Goal: Use online tool/utility: Utilize a website feature to perform a specific function

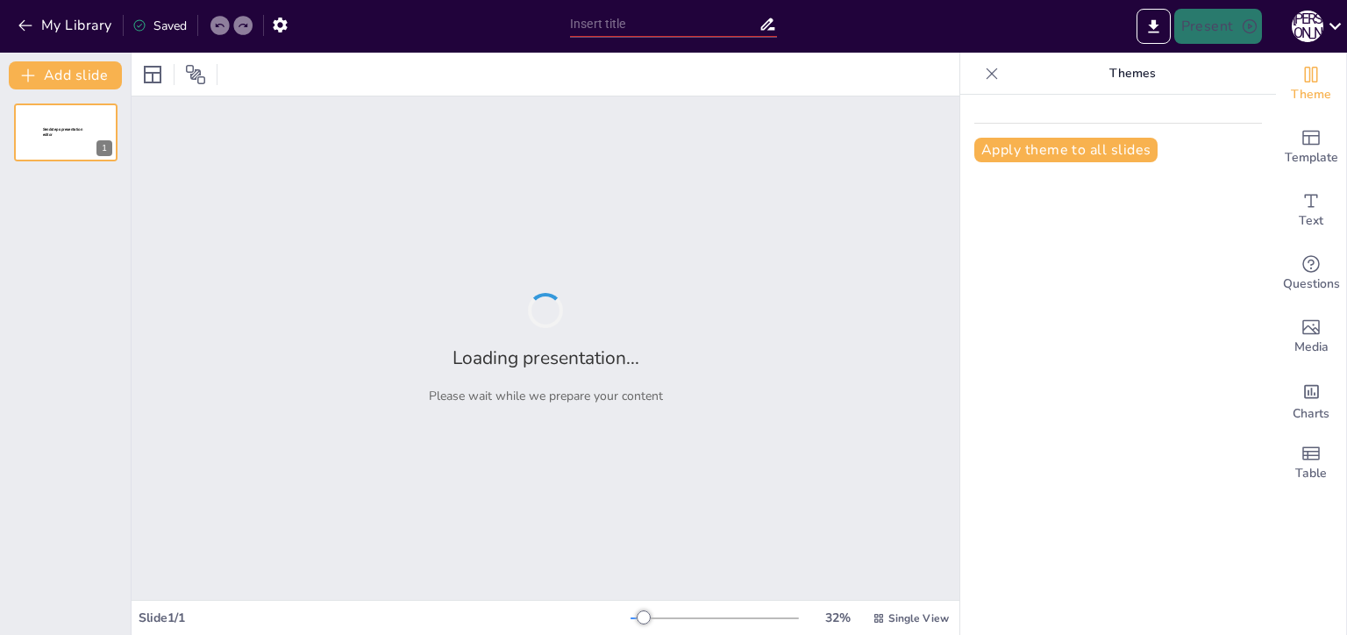
type input "Реальный социализм в Центральной и [GEOGRAPHIC_DATA]: достижения и вызовы"
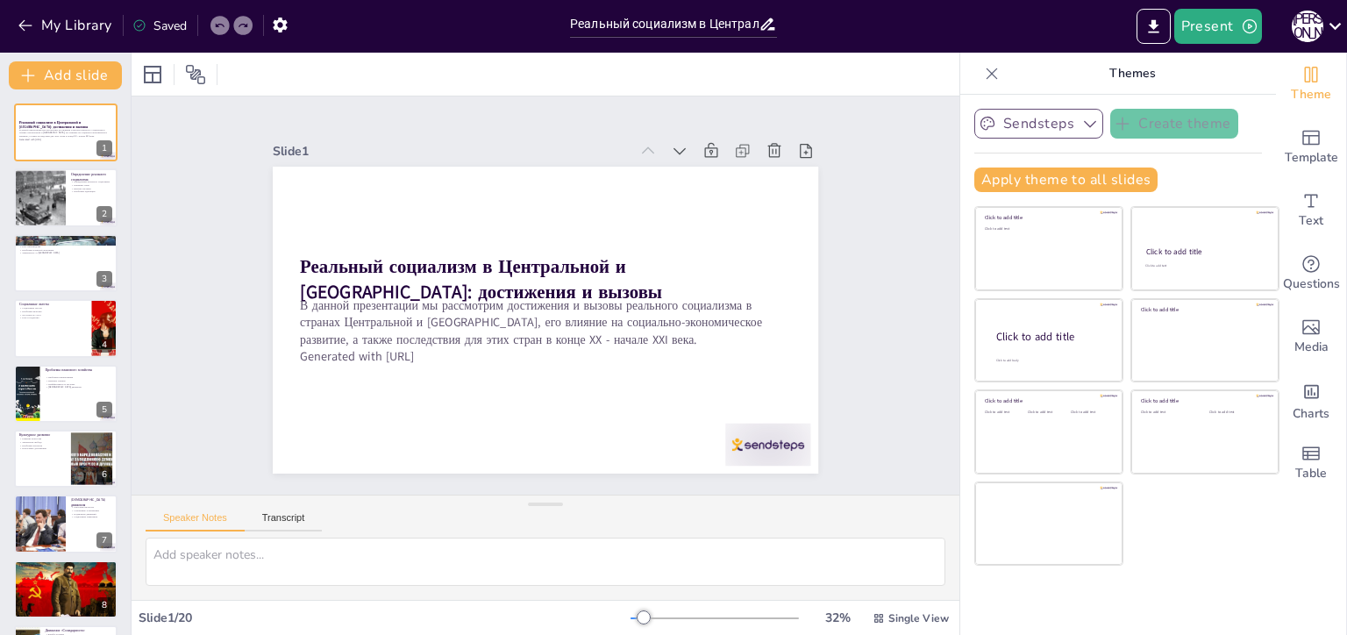
click at [1081, 128] on icon "button" at bounding box center [1090, 124] width 18 height 18
click at [47, 206] on div at bounding box center [39, 198] width 56 height 60
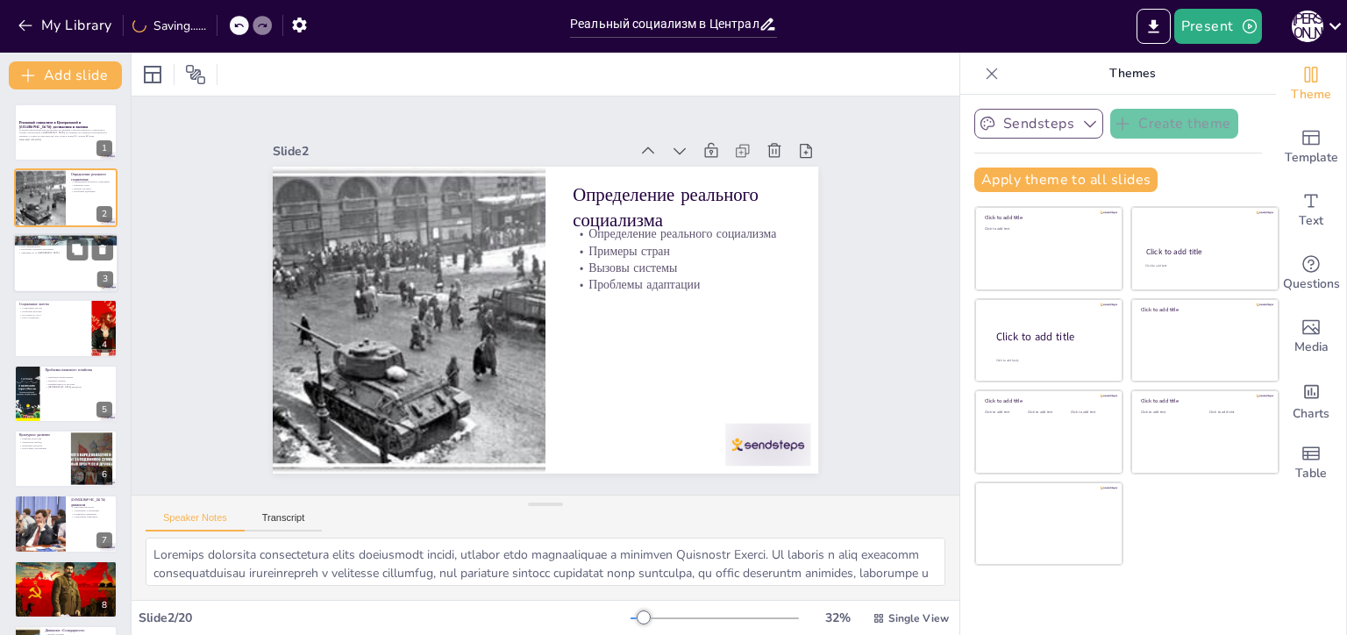
click at [35, 263] on div at bounding box center [65, 263] width 105 height 60
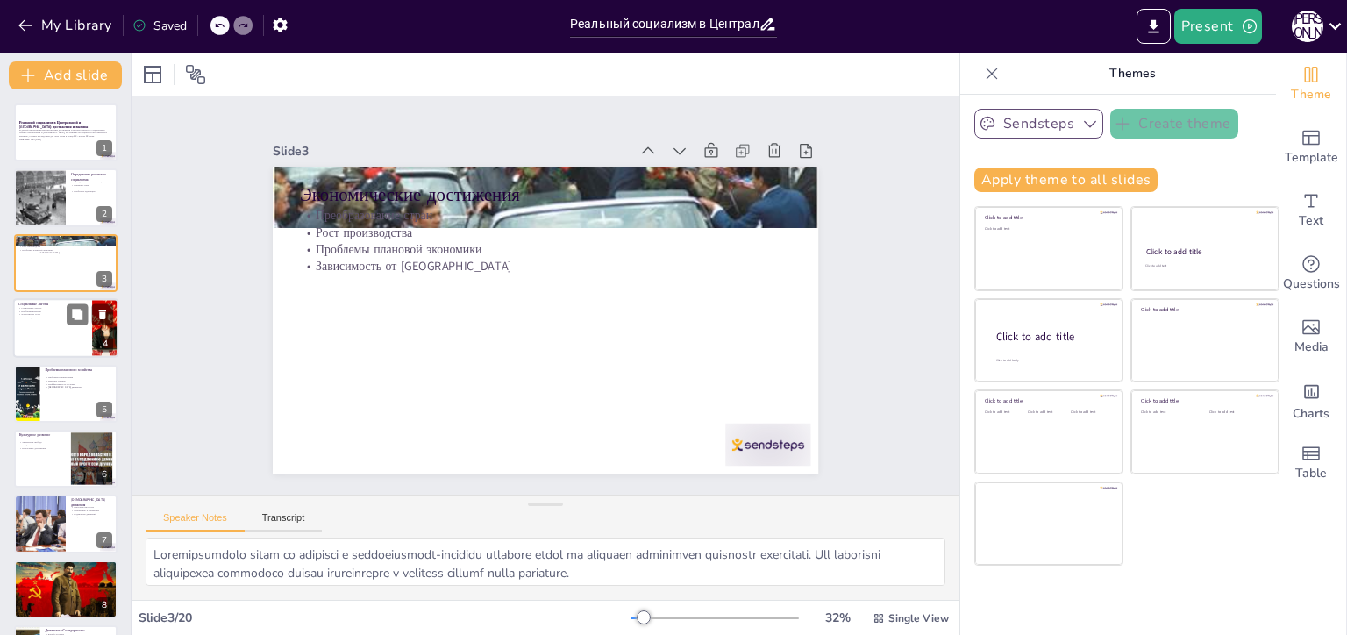
click at [43, 308] on p "Социальные льготы" at bounding box center [52, 308] width 68 height 4
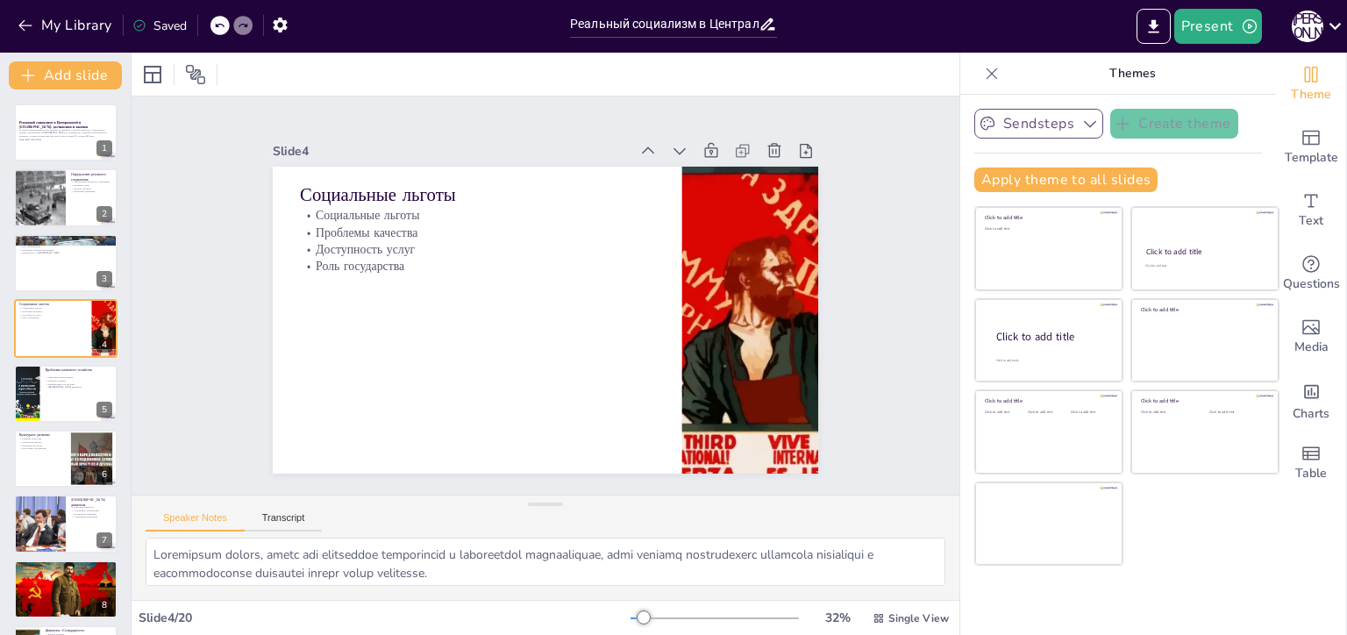
click at [71, 402] on div at bounding box center [65, 394] width 105 height 60
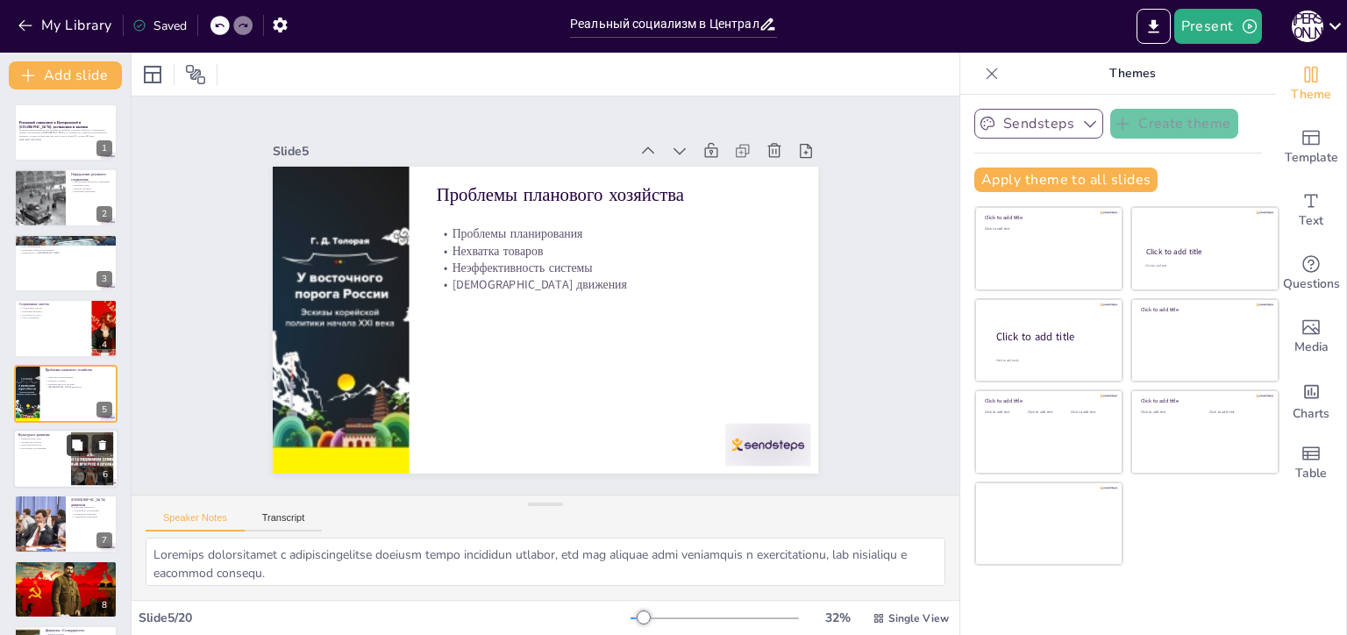
scroll to position [32, 0]
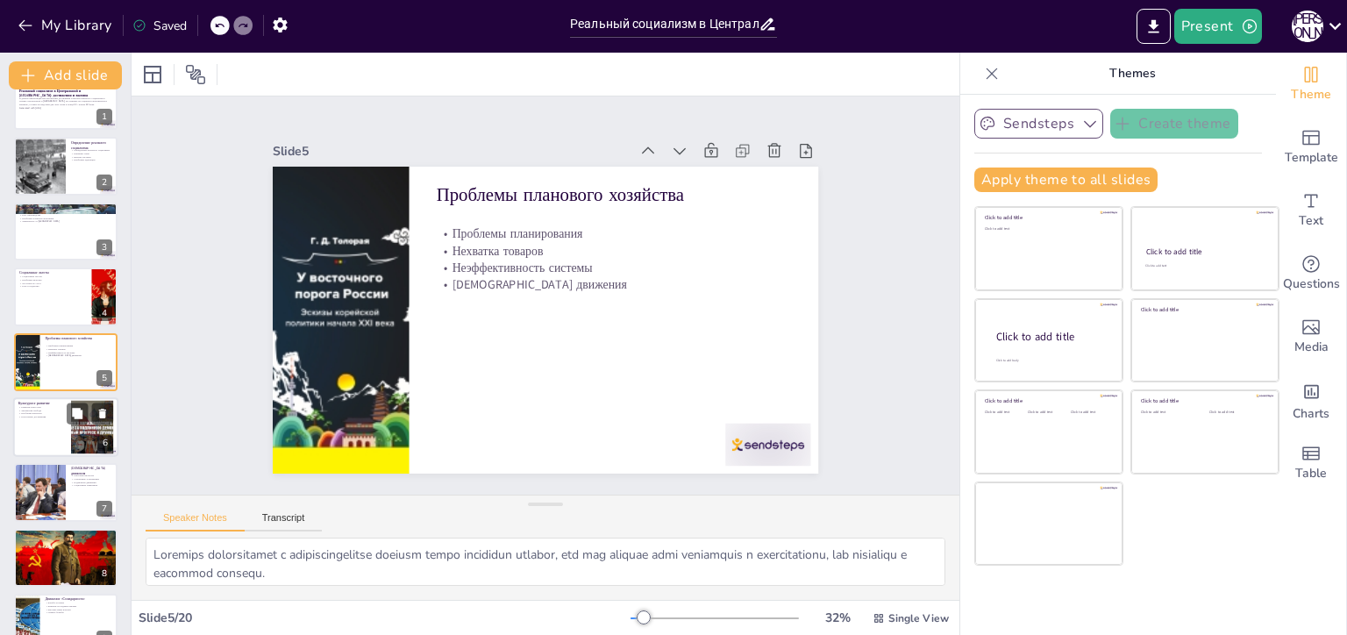
click at [62, 412] on p "Проблемы контроля" at bounding box center [41, 414] width 47 height 4
type textarea "Развитие искусства в социалистических странах было значительным, однако оно про…"
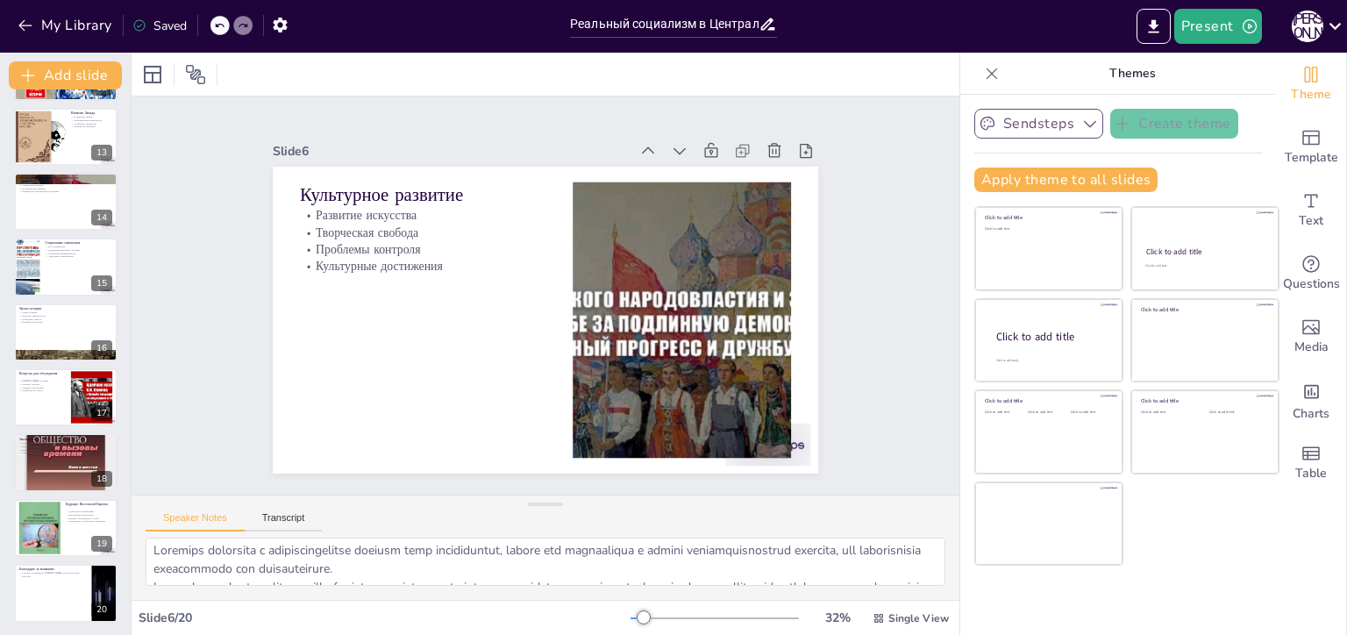
scroll to position [0, 0]
click at [1154, 22] on icon "Export to PowerPoint" at bounding box center [1153, 25] width 11 height 13
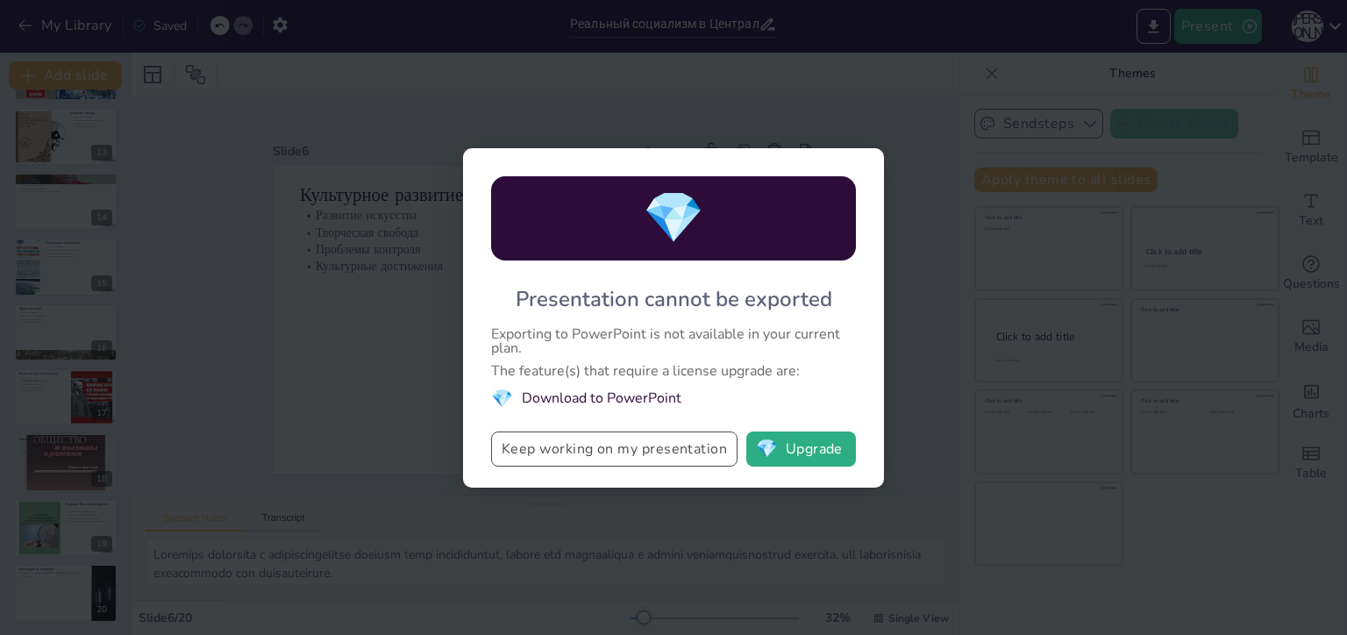
click at [708, 453] on button "Keep working on my presentation" at bounding box center [614, 448] width 246 height 35
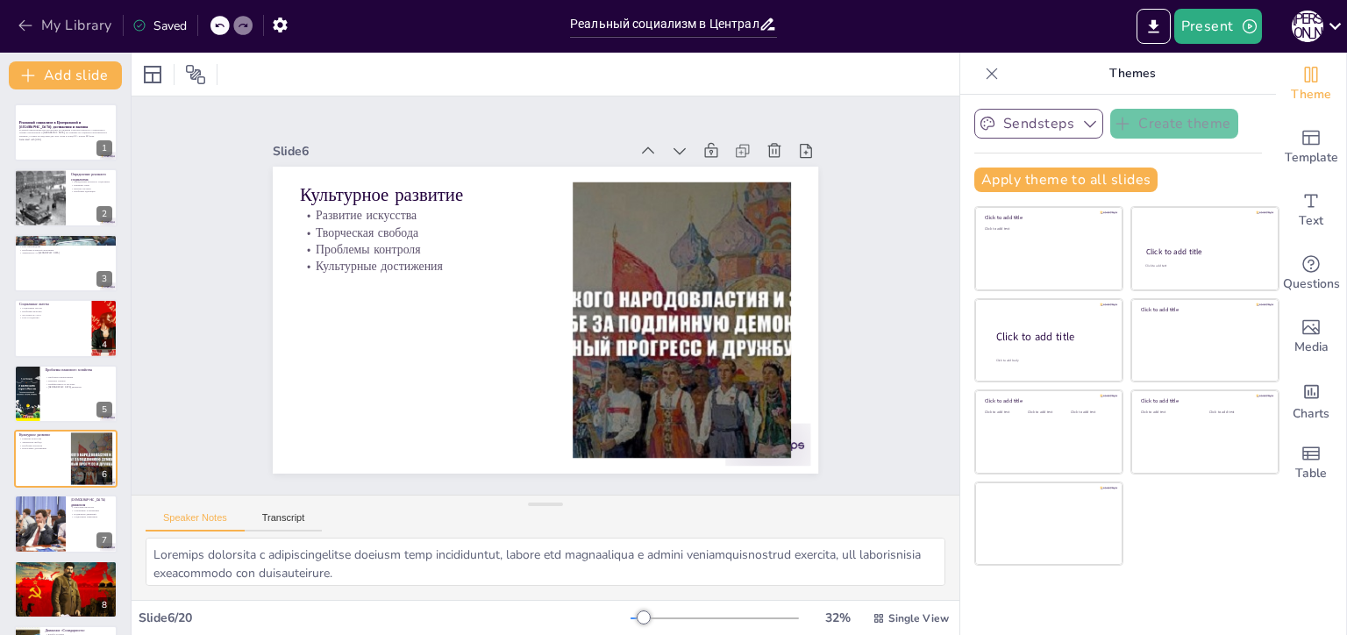
click at [59, 25] on button "My Library" at bounding box center [66, 25] width 106 height 28
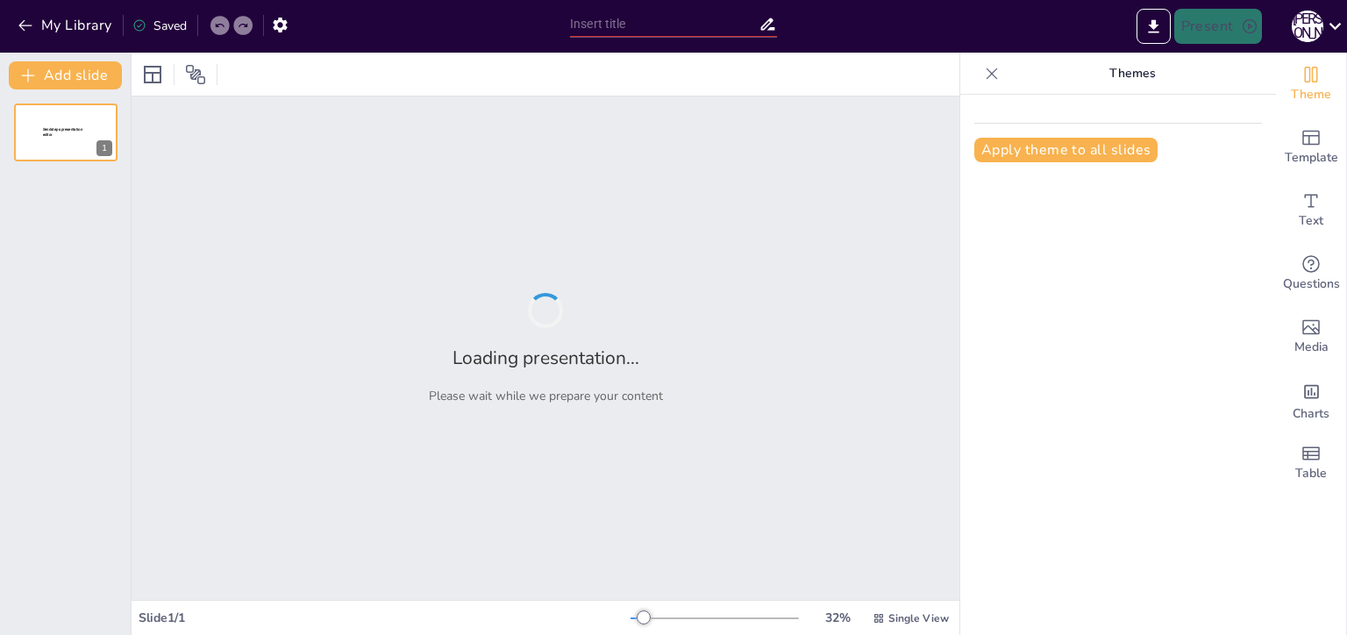
type input "Реальный социализм в Центральной и [GEOGRAPHIC_DATA]: достижения и вызовы"
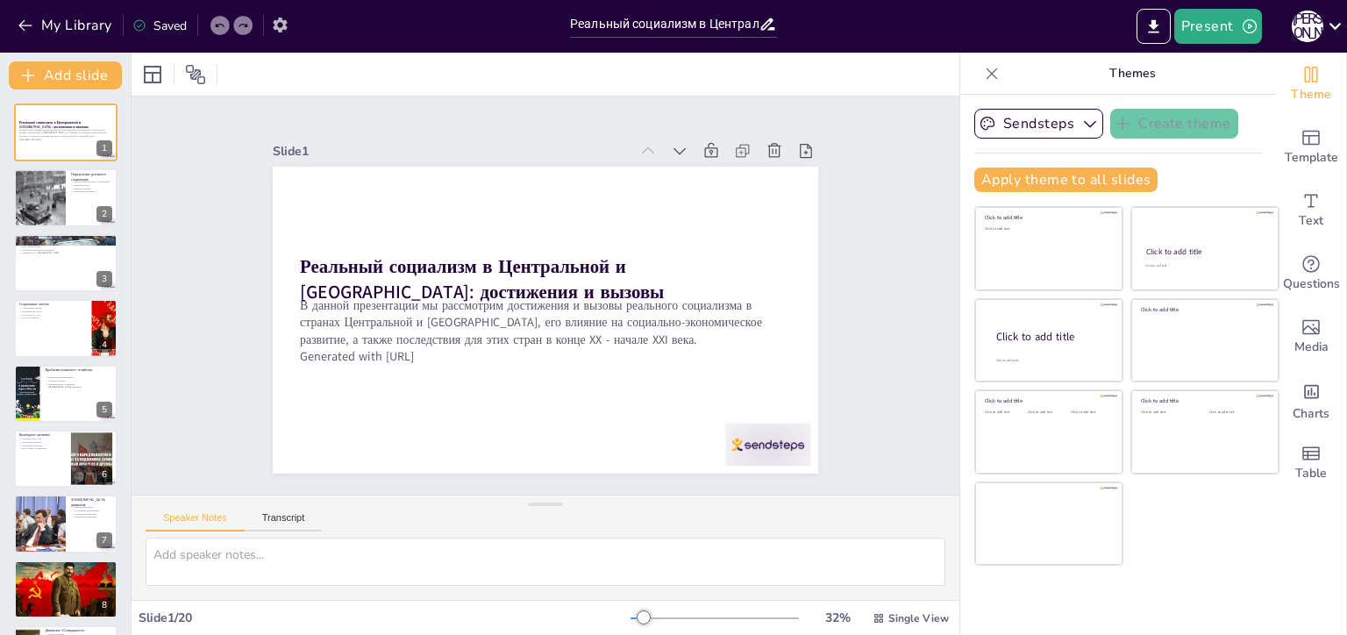
click at [291, 24] on button "button" at bounding box center [280, 25] width 32 height 32
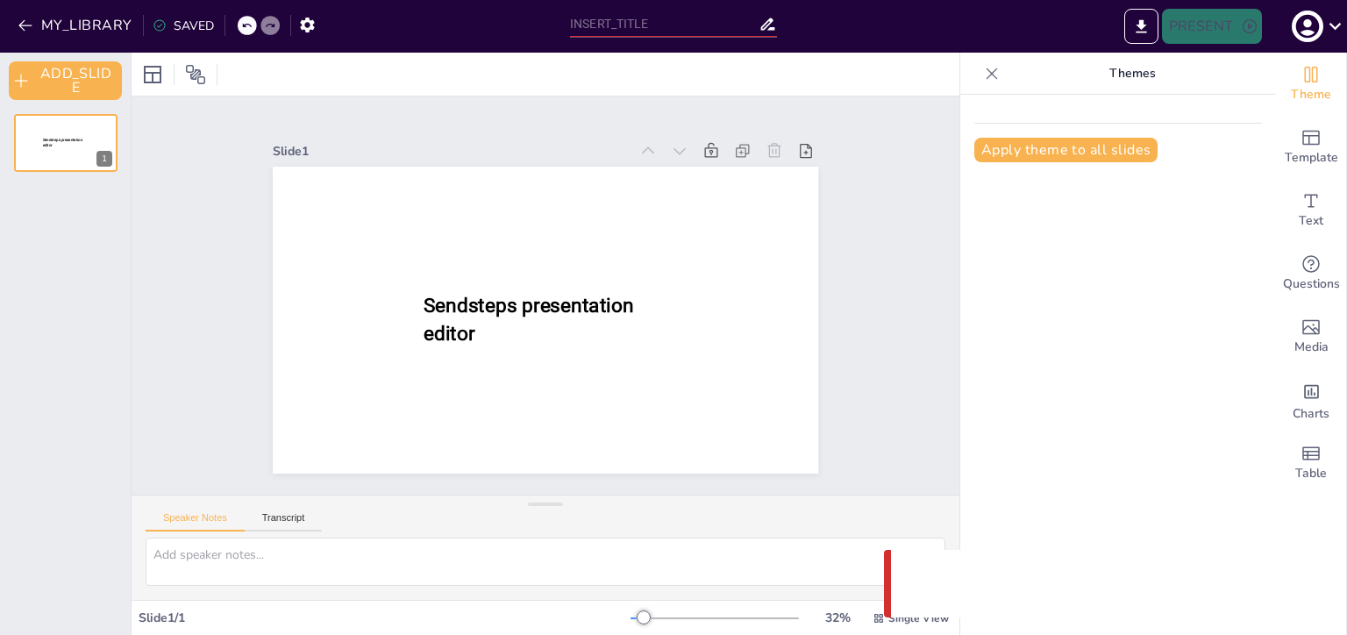
type input "Реальный социализм в Центральной и [GEOGRAPHIC_DATA]: достижения и вызовы"
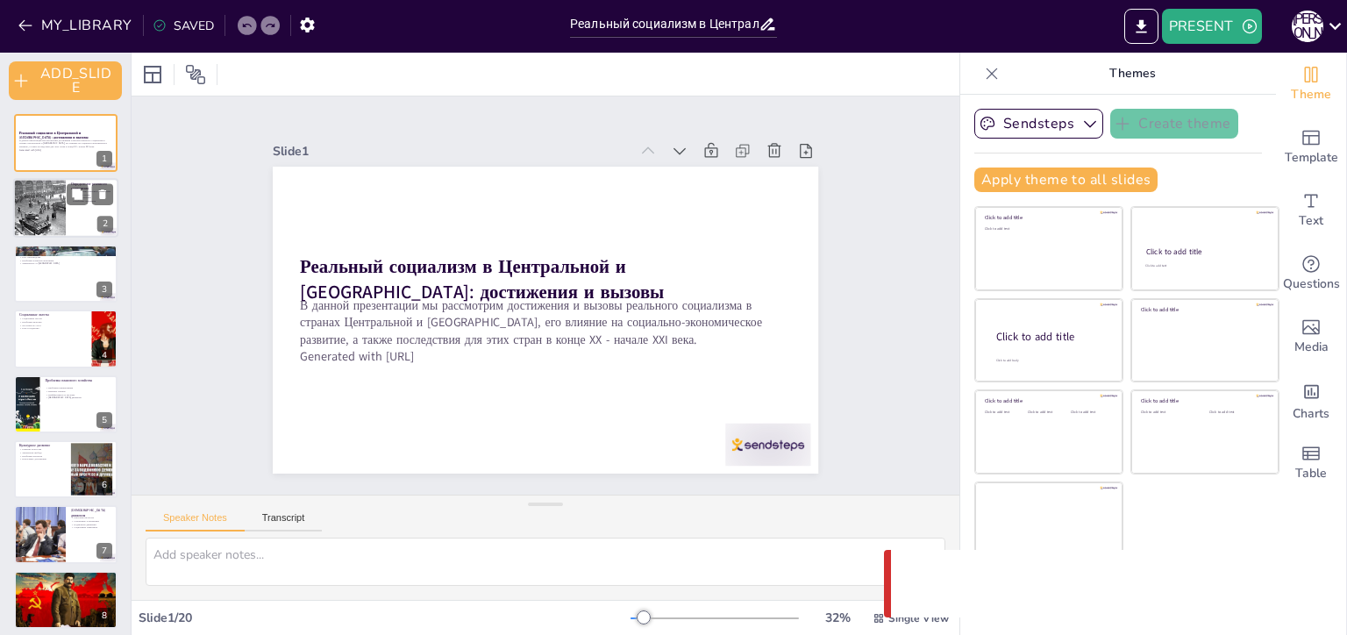
click at [74, 207] on div at bounding box center [65, 209] width 105 height 60
type textarea "Loremips dolorsita consectetura elits doeiusmodt incidi, utlabor etdo magnaaliq…"
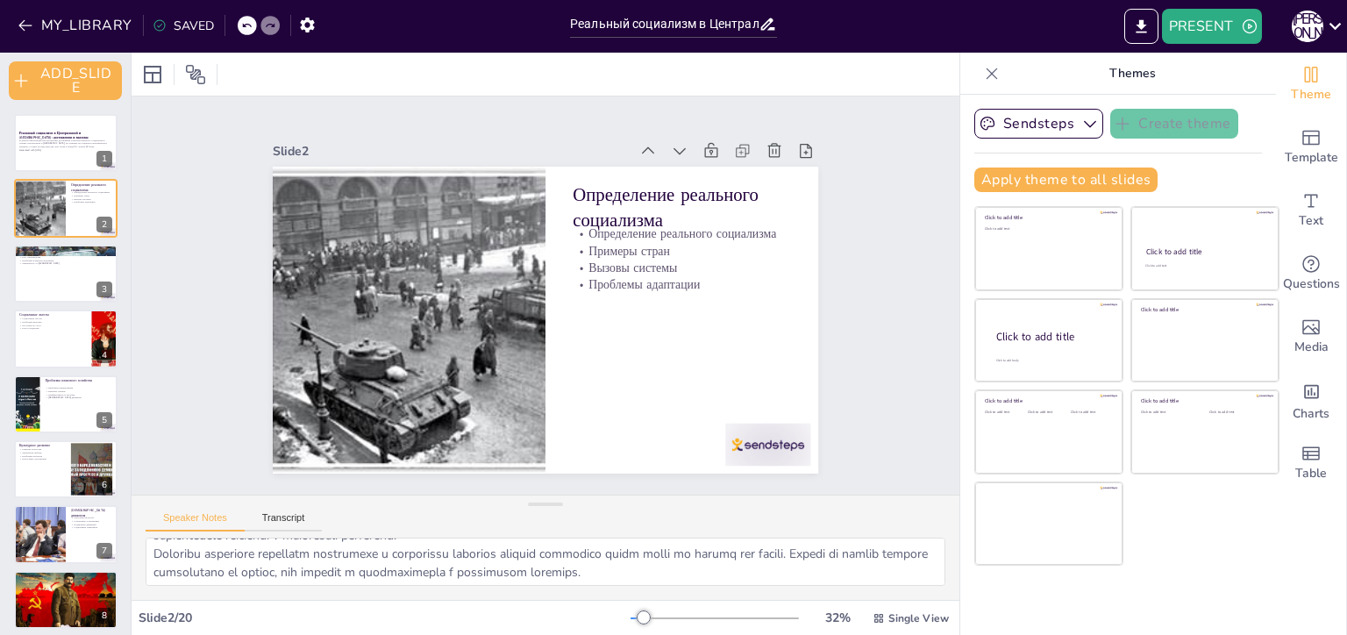
scroll to position [151, 0]
click at [1303, 129] on icon "Add ready made slides" at bounding box center [1310, 137] width 21 height 21
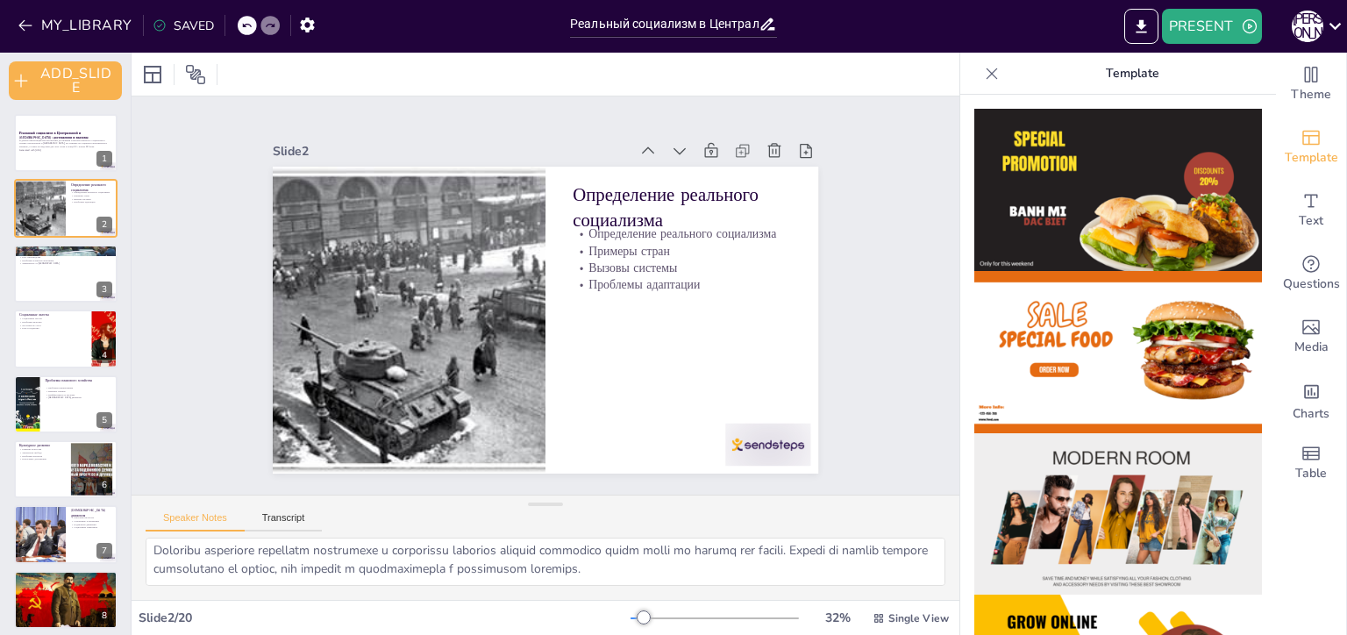
scroll to position [438, 0]
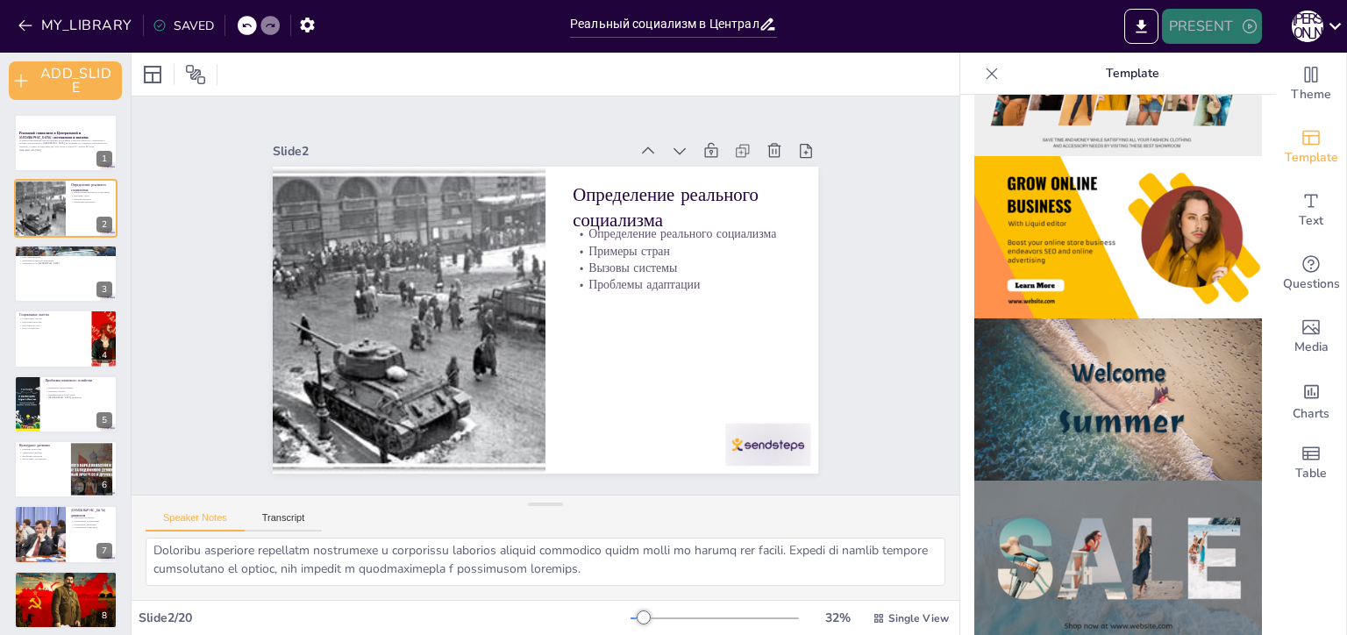
click at [1207, 28] on button "PRESENT" at bounding box center [1212, 26] width 100 height 35
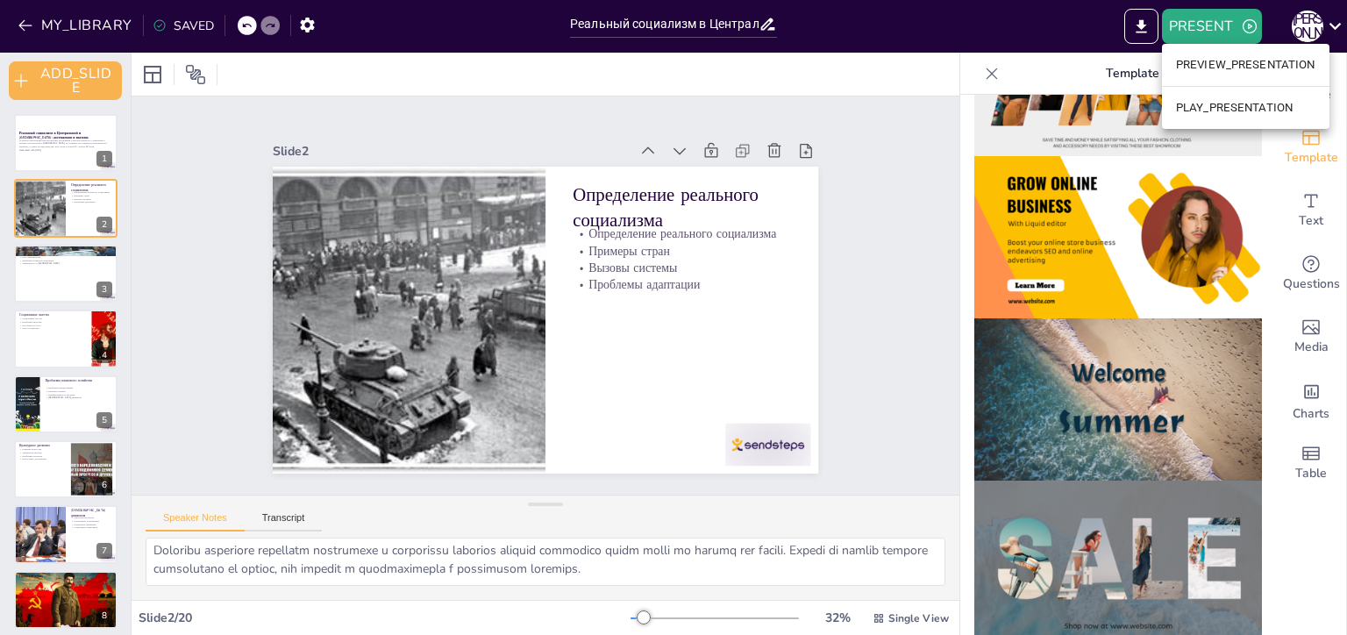
click at [1207, 68] on li "PREVIEW_PRESENTATION" at bounding box center [1245, 65] width 167 height 28
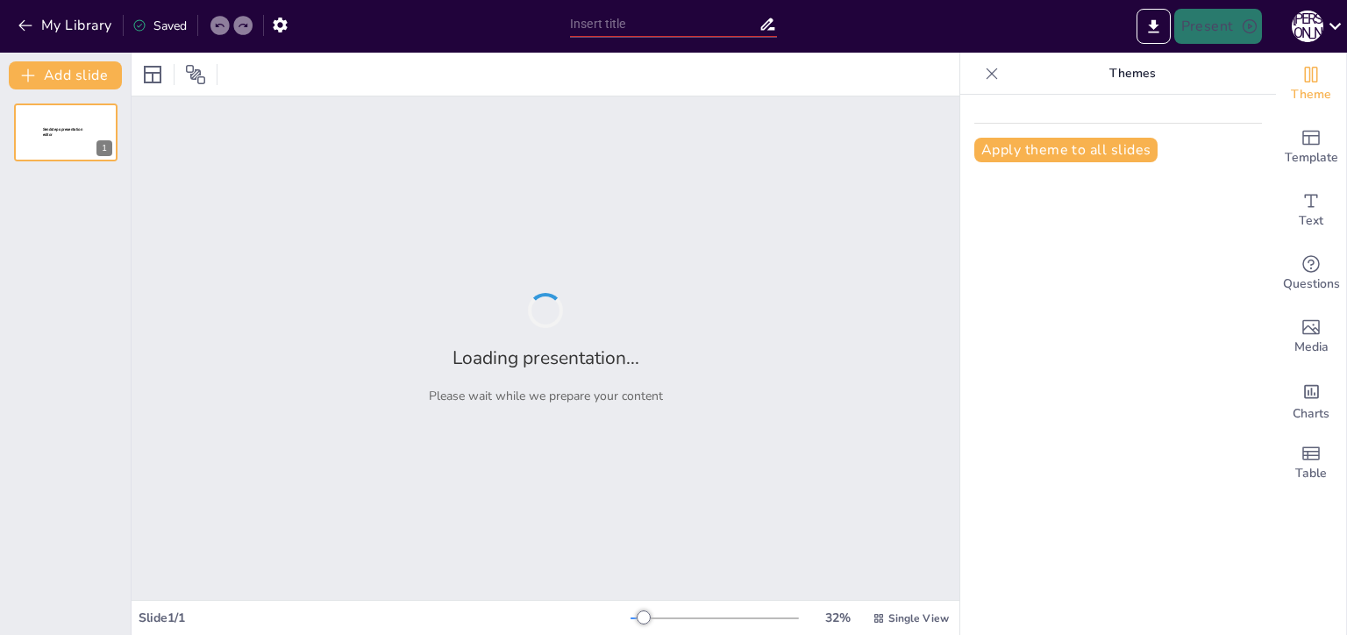
type input "Реальный социализм в Центральной и [GEOGRAPHIC_DATA]: достижения и вызовы"
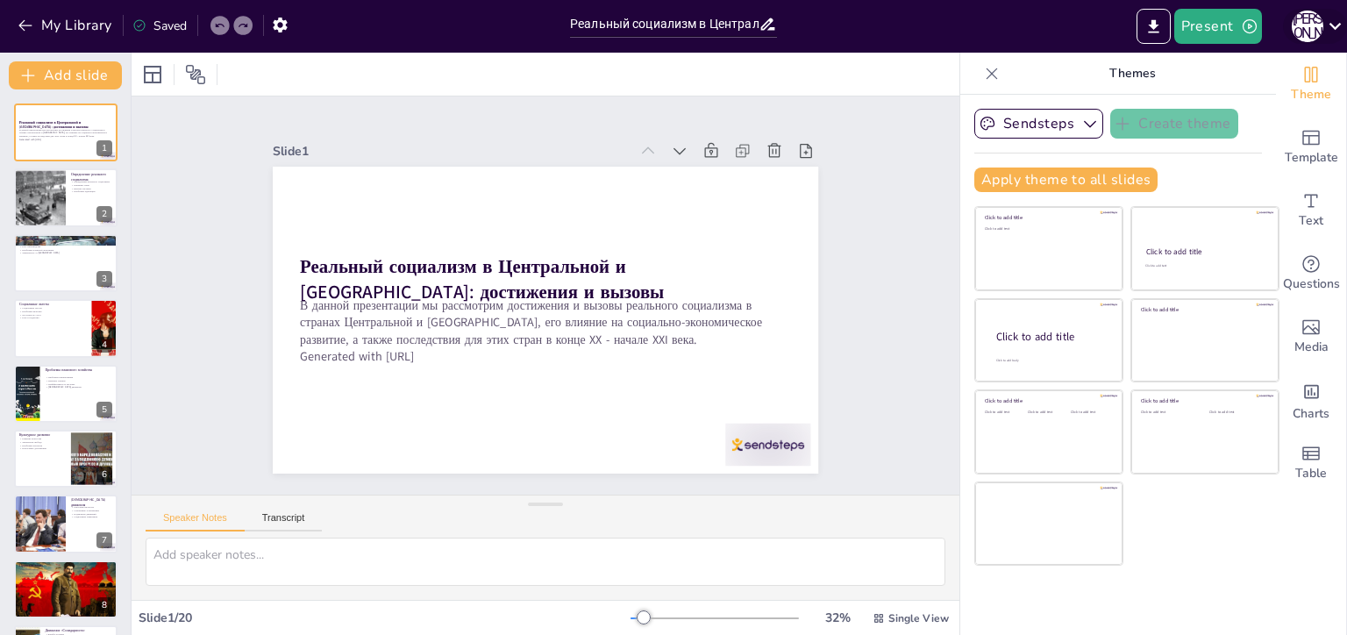
click at [1326, 28] on icon at bounding box center [1335, 26] width 24 height 24
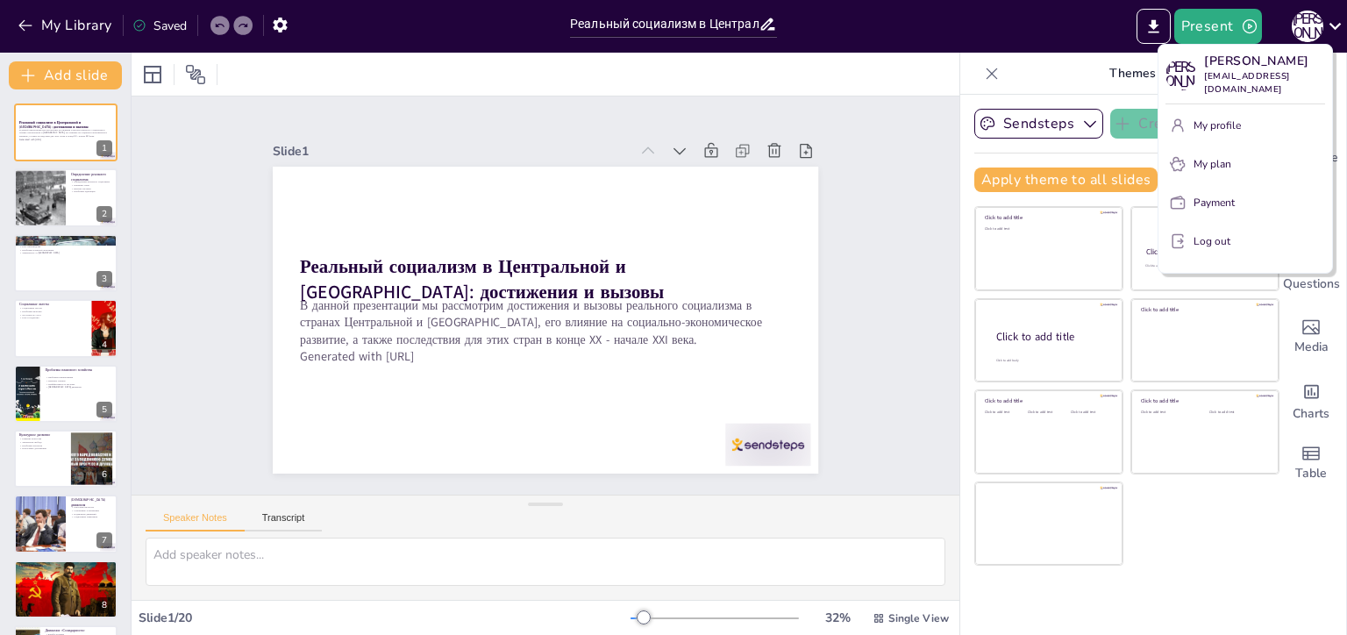
click at [1028, 27] on div at bounding box center [673, 317] width 1347 height 635
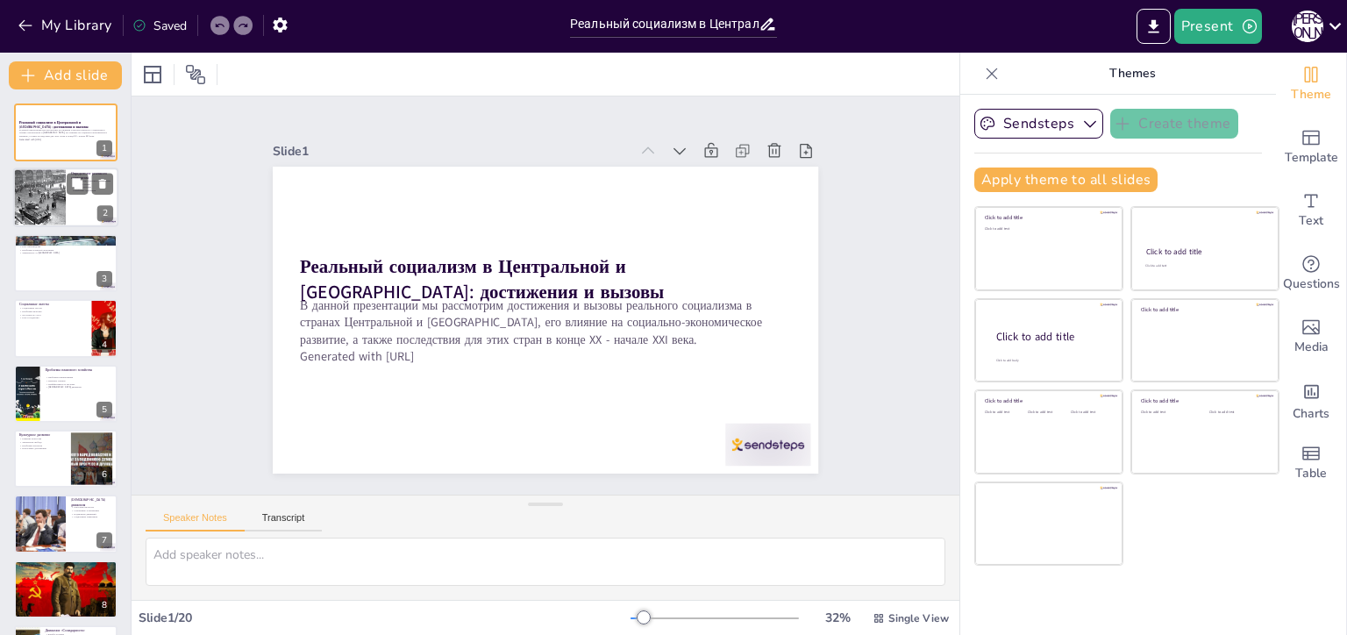
click at [53, 201] on div at bounding box center [39, 198] width 56 height 60
type textarea "Loremips dolorsita consectetura elits doeiusmodt incidi, utlabor etdo magnaaliq…"
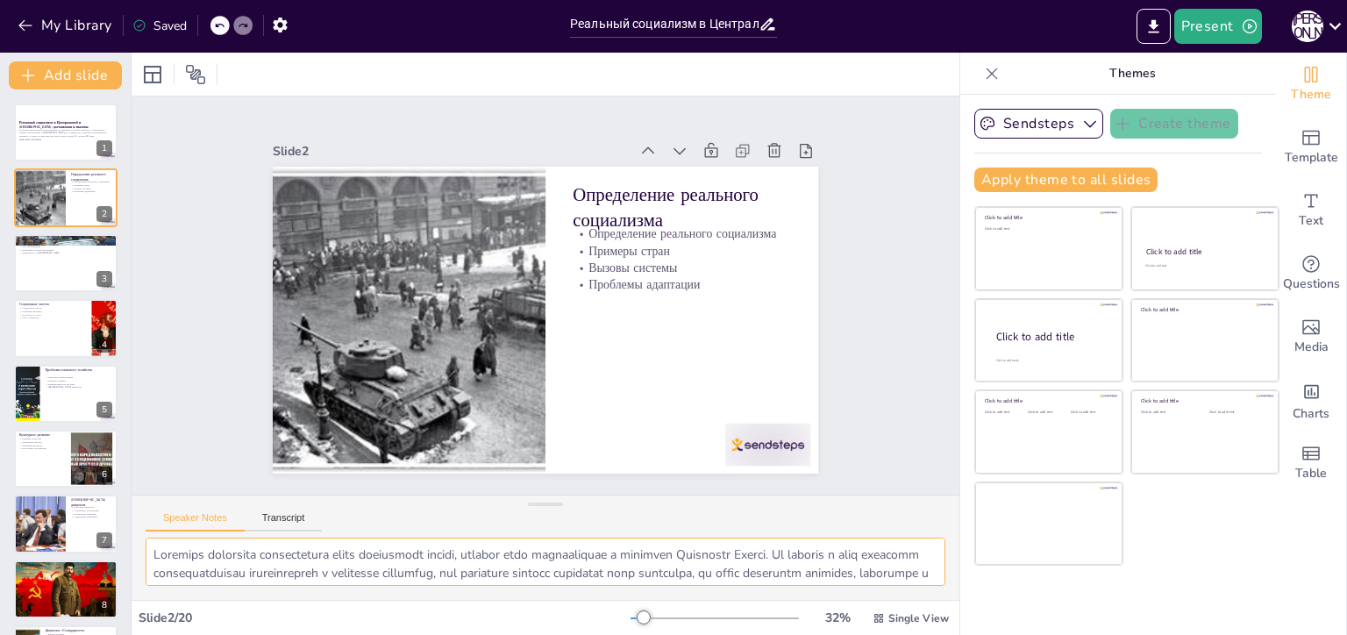
click at [197, 566] on textarea at bounding box center [546, 562] width 800 height 48
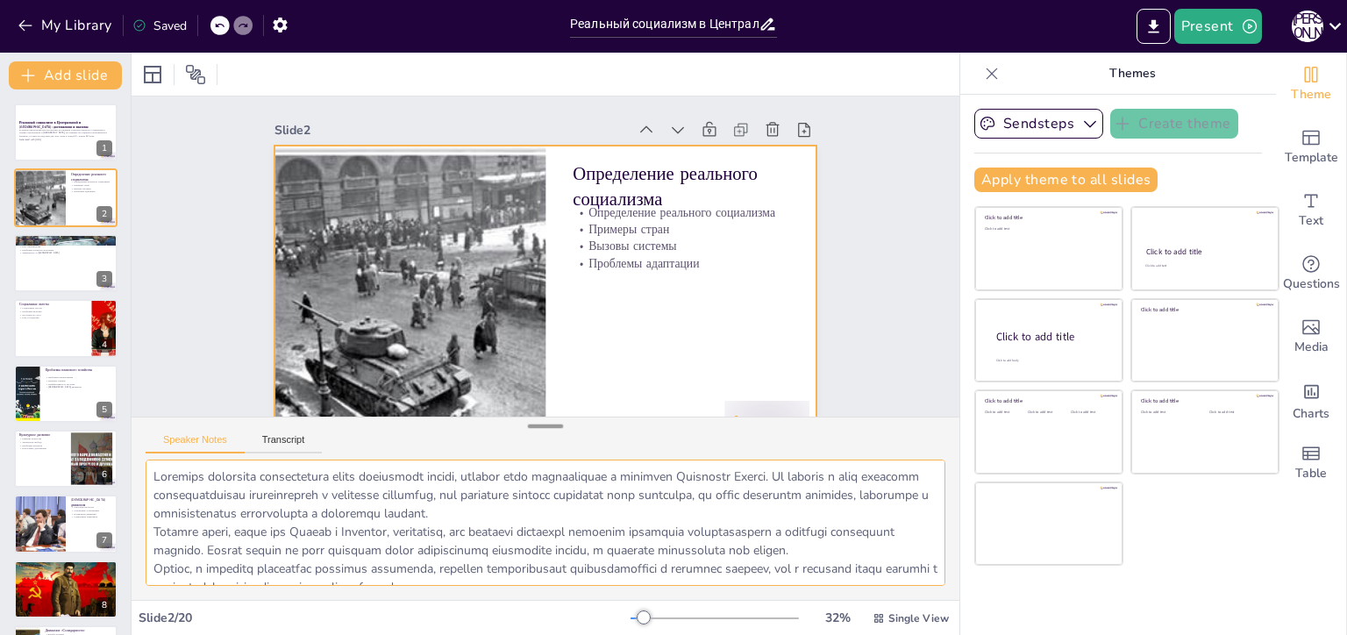
drag, startPoint x: 534, startPoint y: 499, endPoint x: 544, endPoint y: 421, distance: 78.6
click at [544, 421] on div at bounding box center [545, 426] width 35 height 18
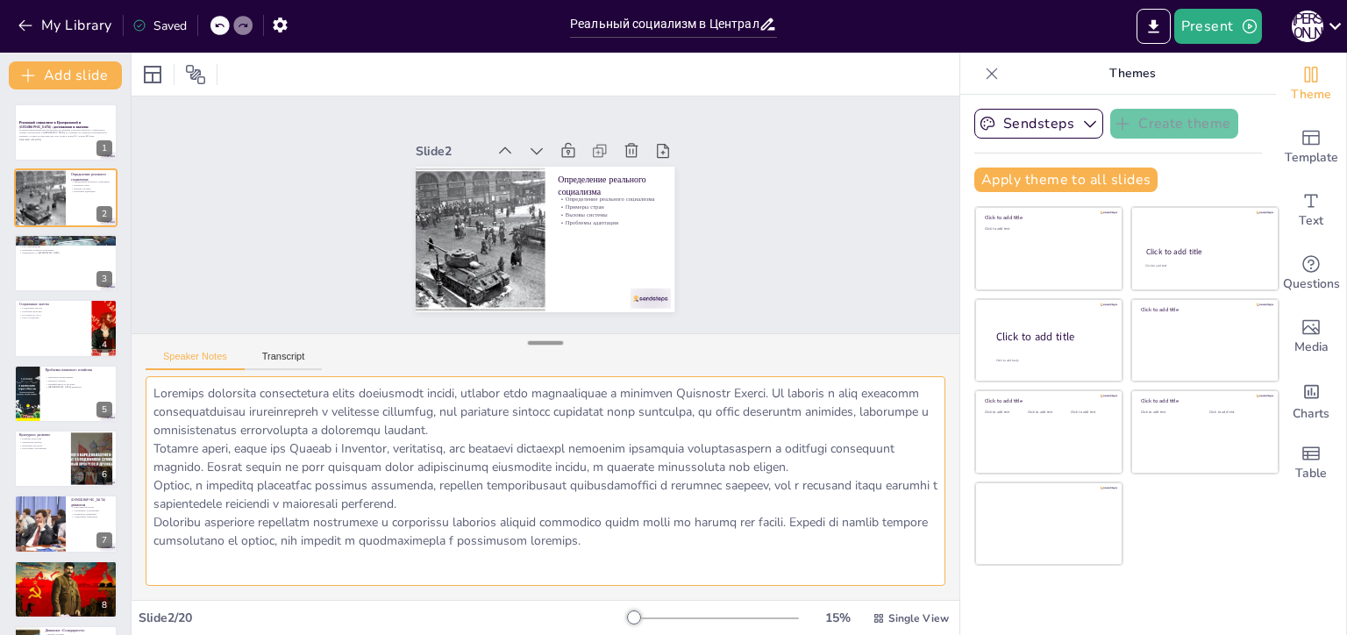
drag, startPoint x: 537, startPoint y: 423, endPoint x: 538, endPoint y: 339, distance: 83.3
click at [538, 339] on div at bounding box center [545, 343] width 35 height 18
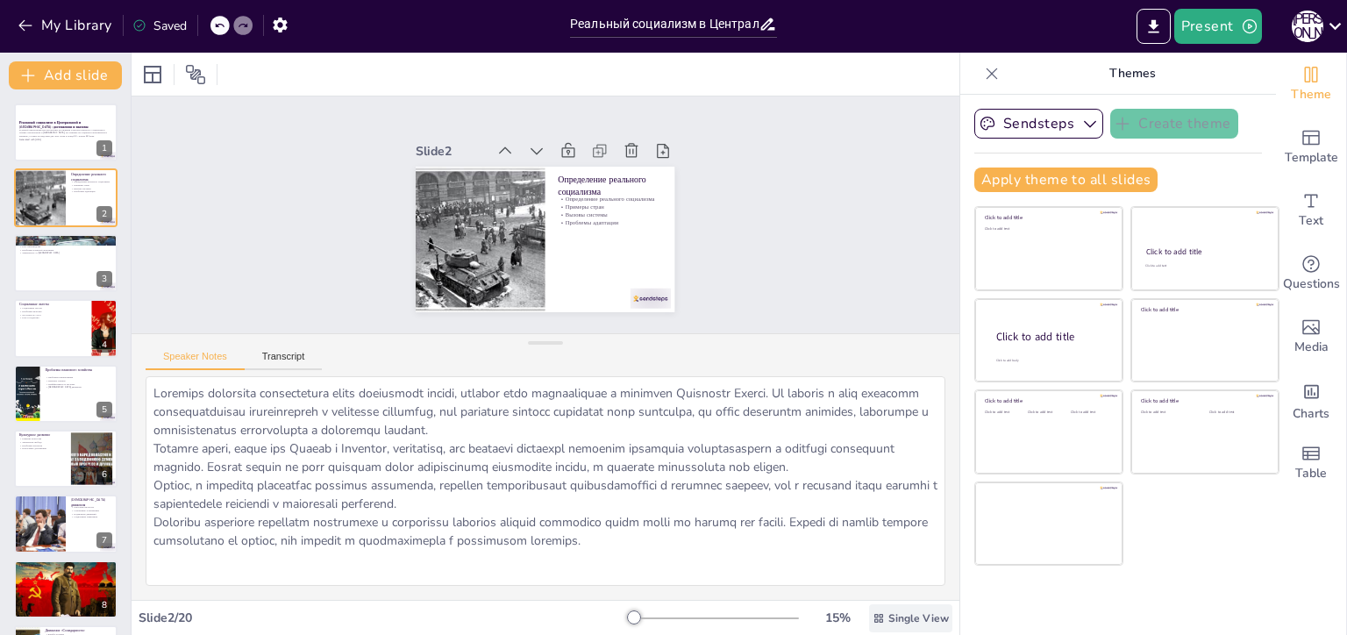
click at [888, 618] on span "Single View" at bounding box center [918, 618] width 61 height 14
click at [884, 582] on span "List View" at bounding box center [886, 579] width 92 height 17
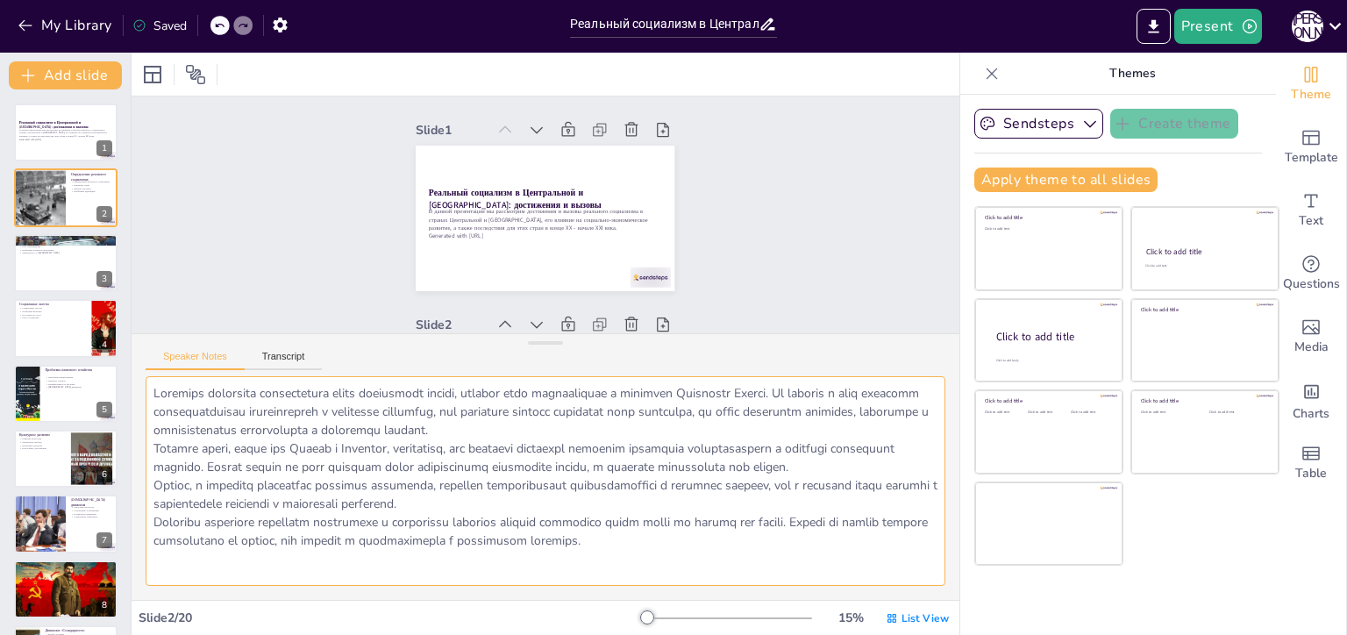
click at [395, 447] on textarea at bounding box center [546, 481] width 800 height 210
click at [620, 481] on textarea at bounding box center [546, 481] width 800 height 210
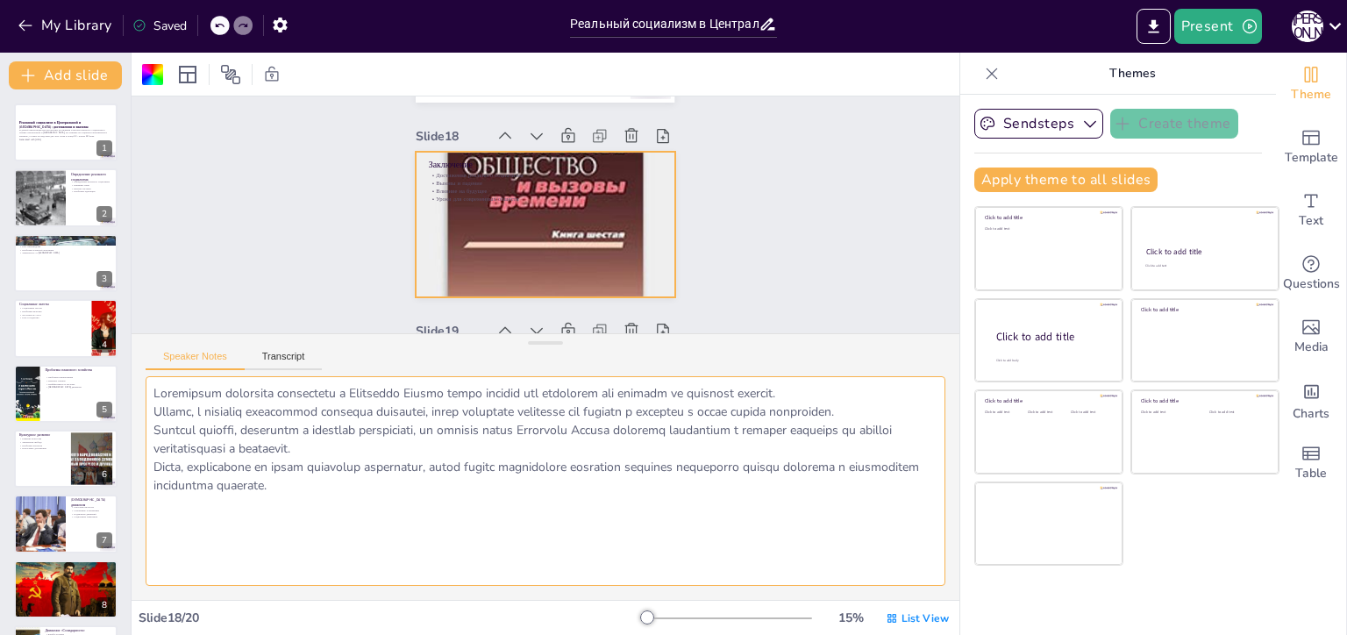
scroll to position [3420, 0]
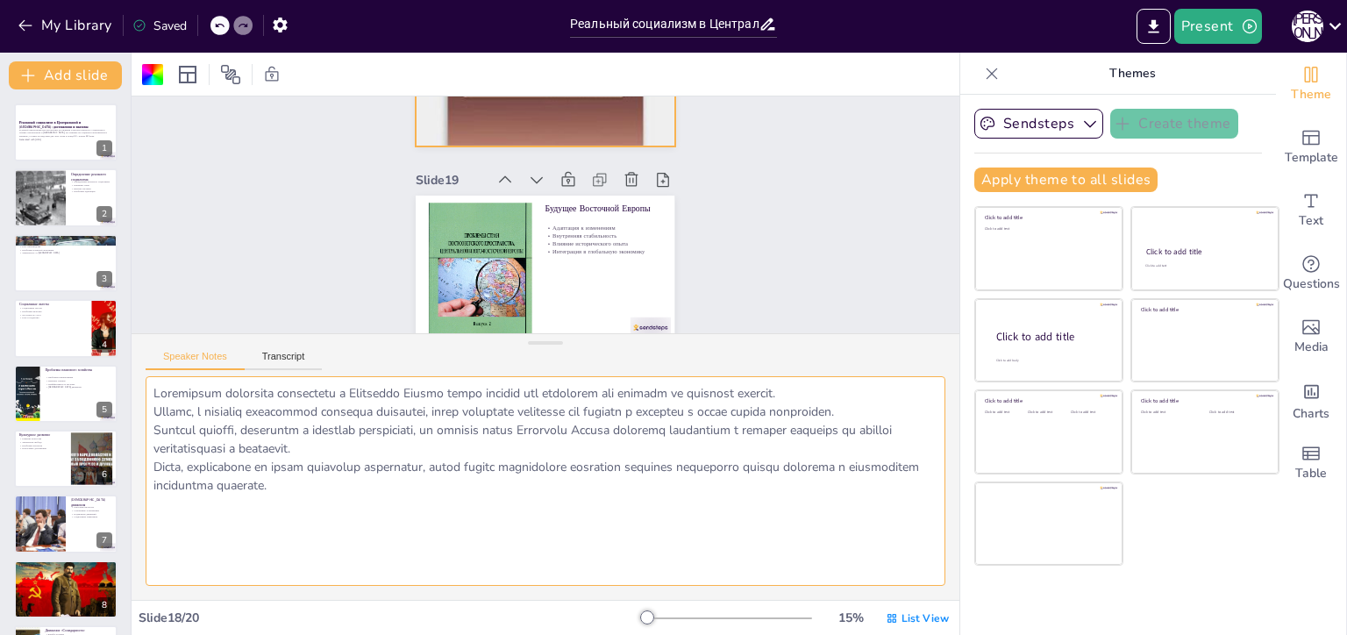
type textarea "Адаптация к изменениям в глобальной политике и экономике станет важным фактором…"
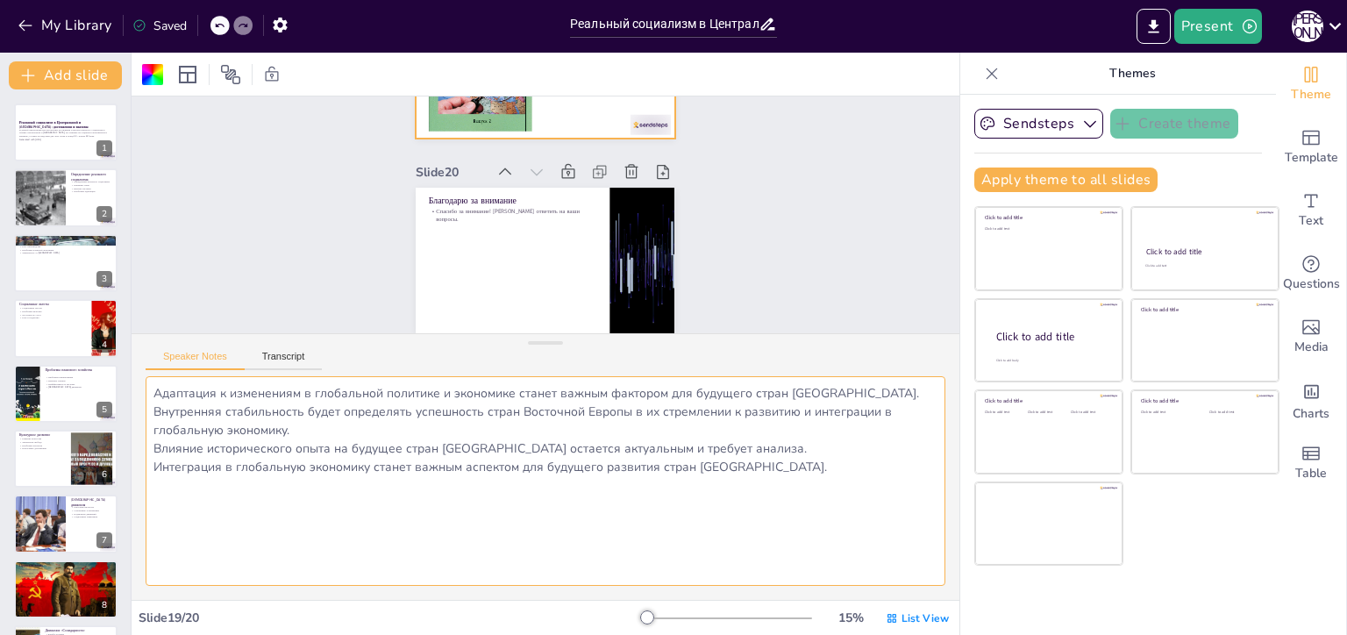
scroll to position [3669, 0]
